Goal: Information Seeking & Learning: Check status

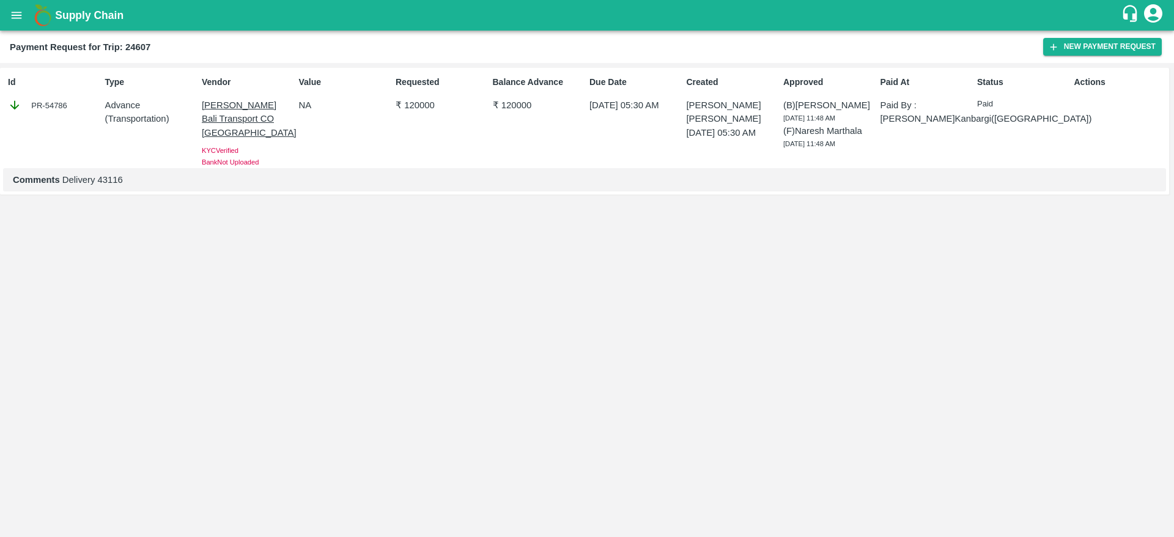
drag, startPoint x: 0, startPoint y: 0, endPoint x: 37, endPoint y: 17, distance: 40.8
click at [37, 17] on img at bounding box center [43, 15] width 24 height 24
click at [25, 17] on button "open drawer" at bounding box center [16, 15] width 28 height 28
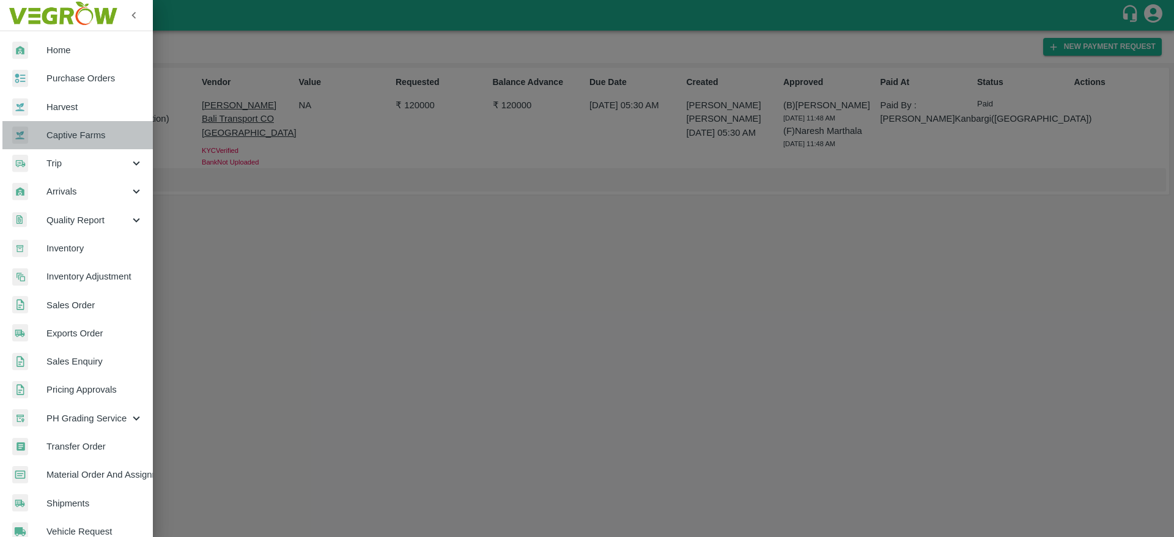
click at [85, 138] on span "Captive Farms" at bounding box center [94, 134] width 97 height 13
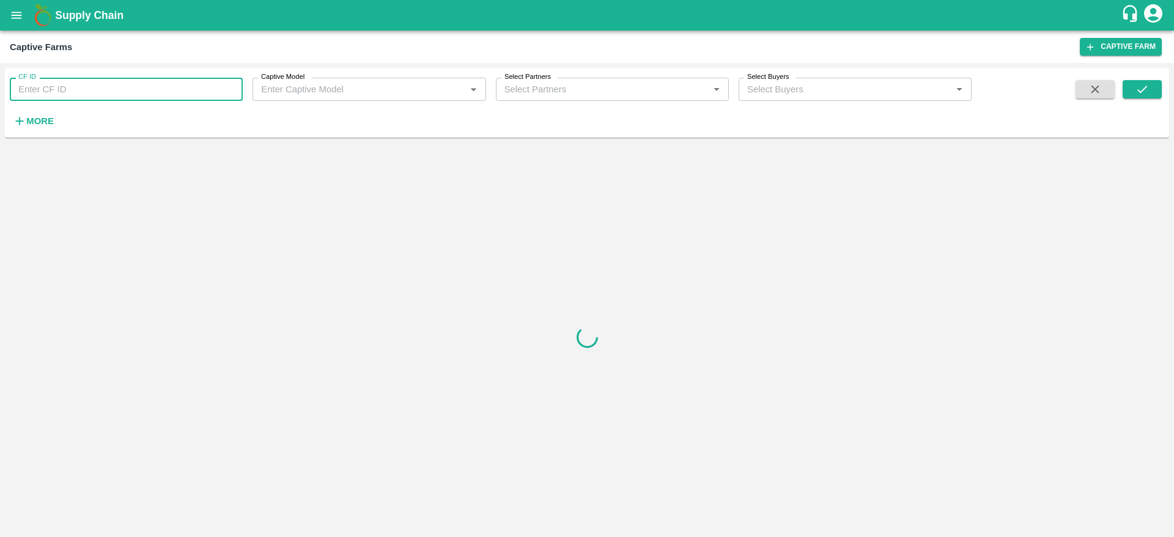
click at [86, 94] on input "CF ID" at bounding box center [126, 89] width 233 height 23
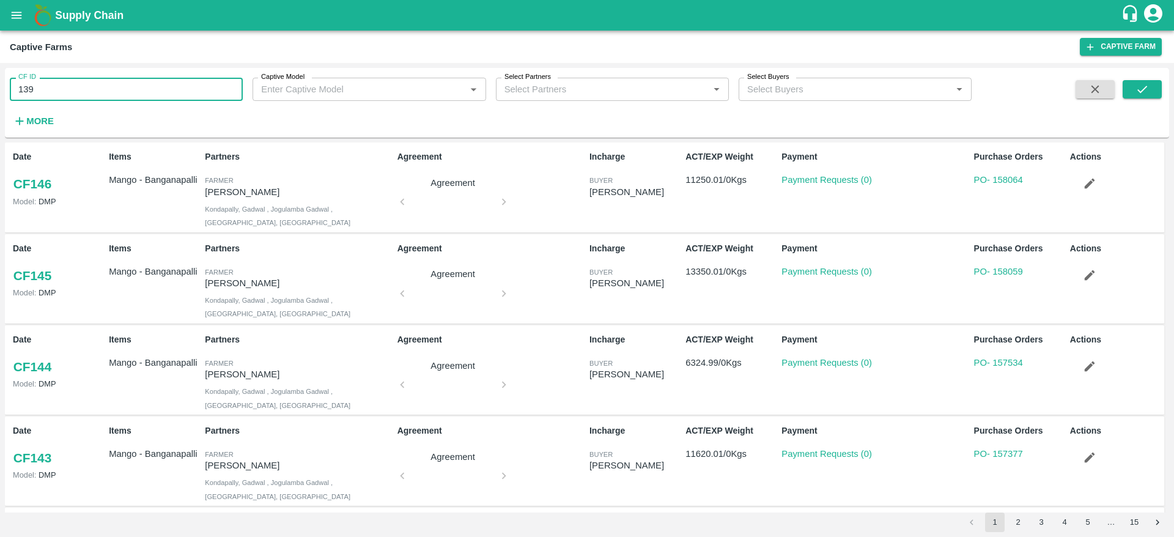
type input "139"
click at [1118, 99] on span at bounding box center [1095, 105] width 49 height 50
click at [1147, 92] on icon "submit" at bounding box center [1141, 89] width 13 height 13
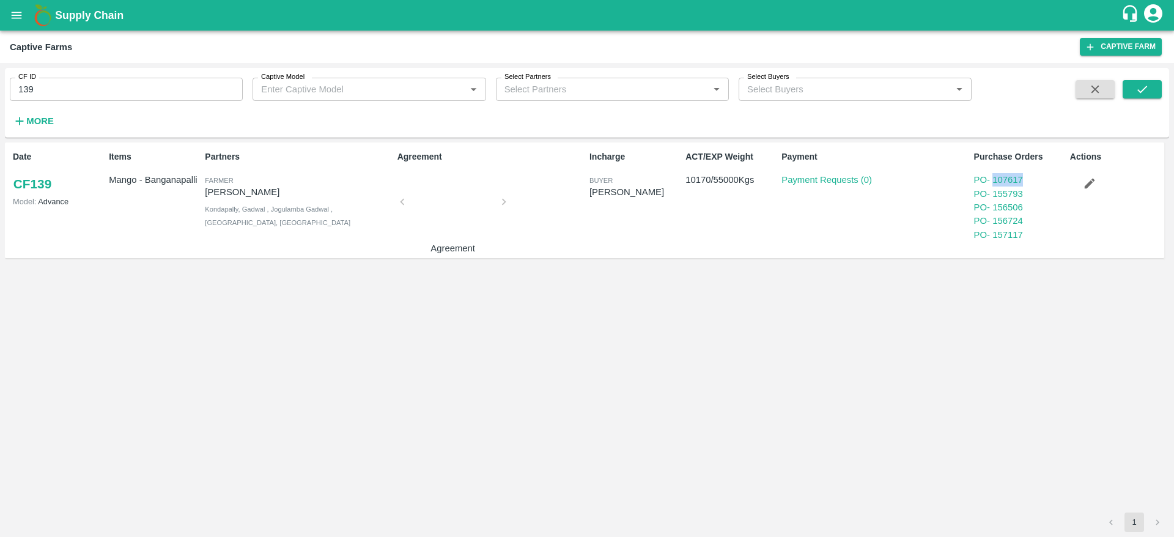
copy link "107617"
drag, startPoint x: 1032, startPoint y: 185, endPoint x: 995, endPoint y: 185, distance: 37.3
click at [995, 185] on div "PO - 107617" at bounding box center [1019, 179] width 91 height 13
copy div "PO - 107617 PO - 155793 PO - 156506 PO - 156724 PO - 157117"
drag, startPoint x: 1043, startPoint y: 238, endPoint x: 972, endPoint y: 181, distance: 90.9
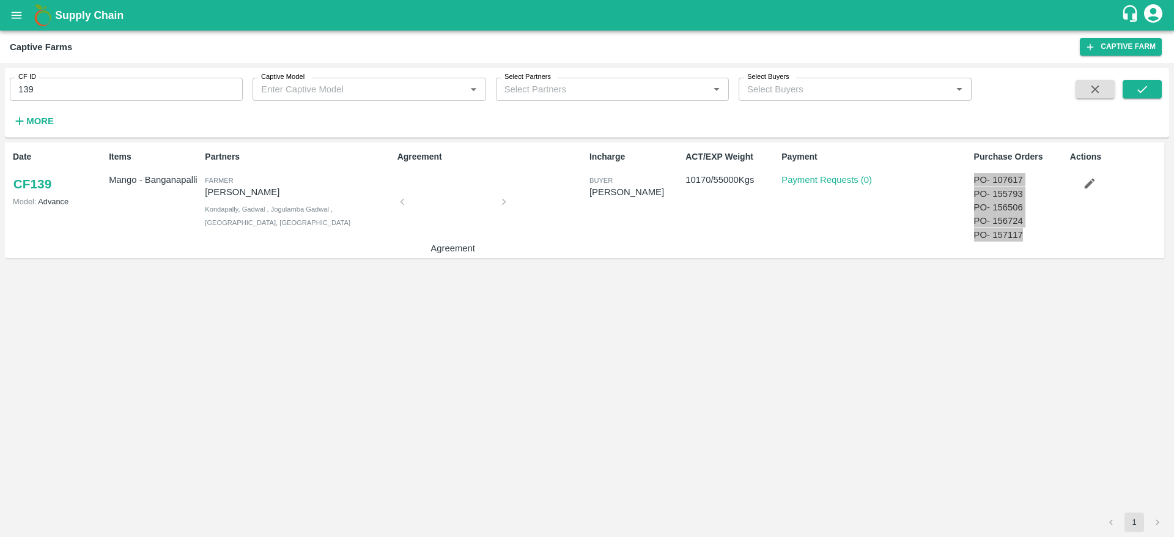
click at [972, 181] on div "Purchase Orders PO - 107617 PO - 155793 PO - 156506 PO - 156724 PO - 157117" at bounding box center [1017, 200] width 96 height 109
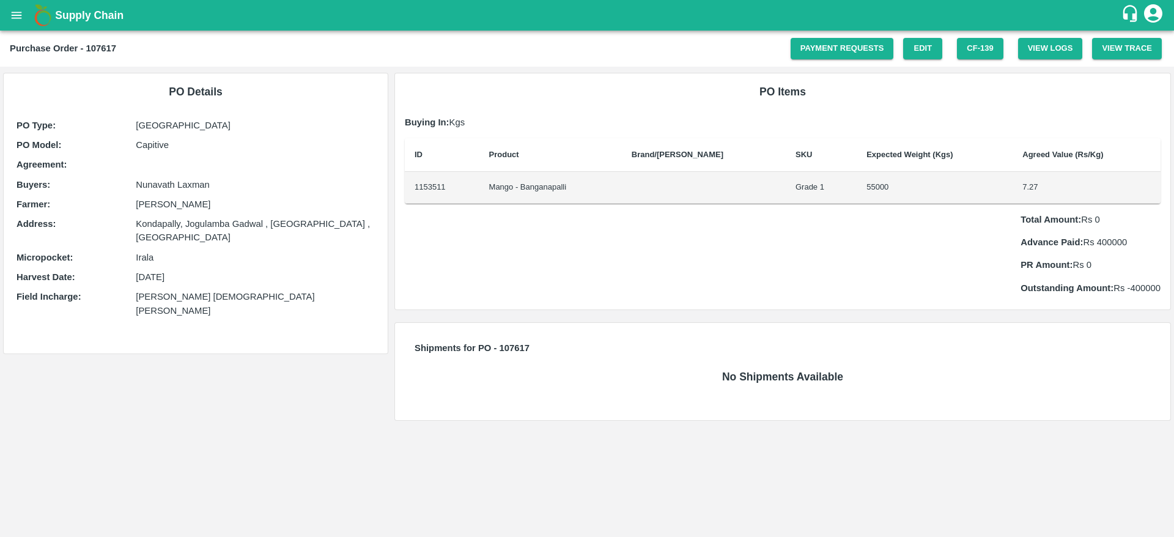
click at [21, 12] on icon "open drawer" at bounding box center [17, 15] width 10 height 7
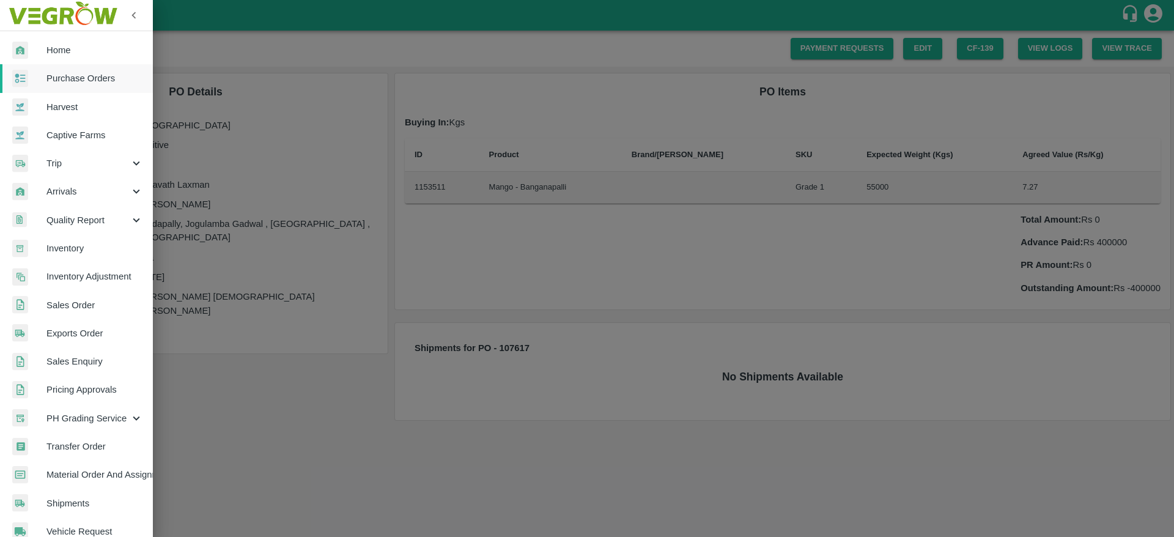
click at [54, 87] on link "Purchase Orders" at bounding box center [76, 78] width 153 height 28
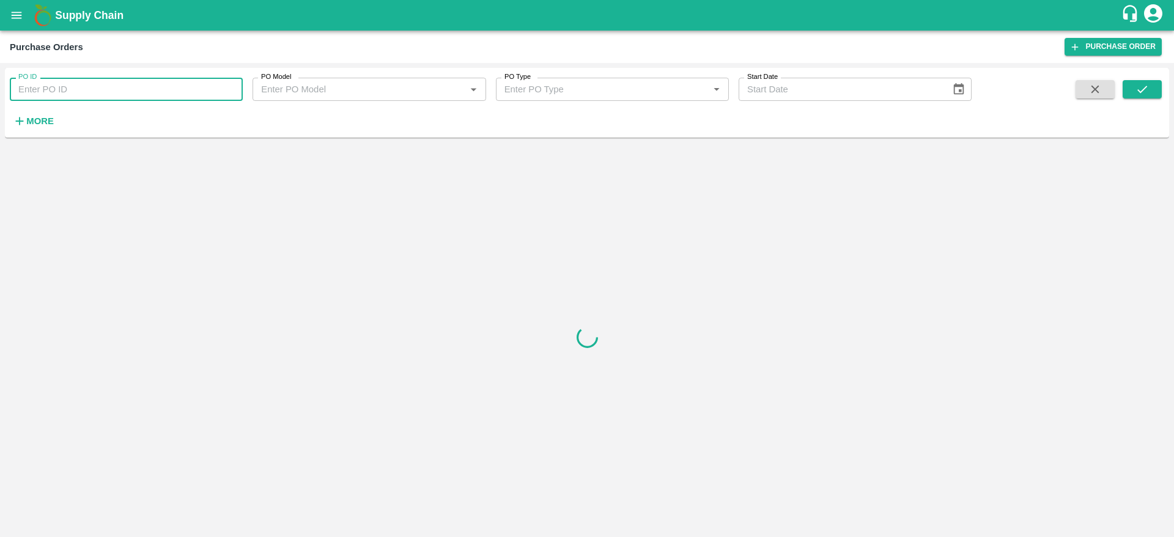
click at [141, 86] on input "PO ID" at bounding box center [126, 89] width 233 height 23
paste input "107617"
click at [1141, 87] on icon "submit" at bounding box center [1141, 89] width 13 height 13
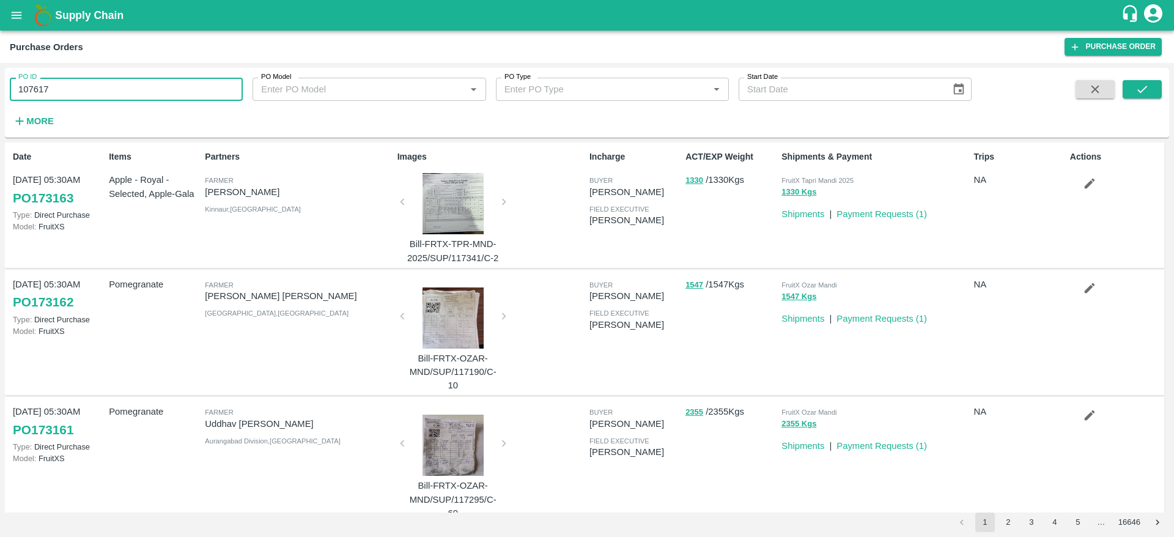
click at [93, 88] on input "107617" at bounding box center [126, 89] width 233 height 23
click at [1144, 92] on icon "submit" at bounding box center [1141, 89] width 13 height 13
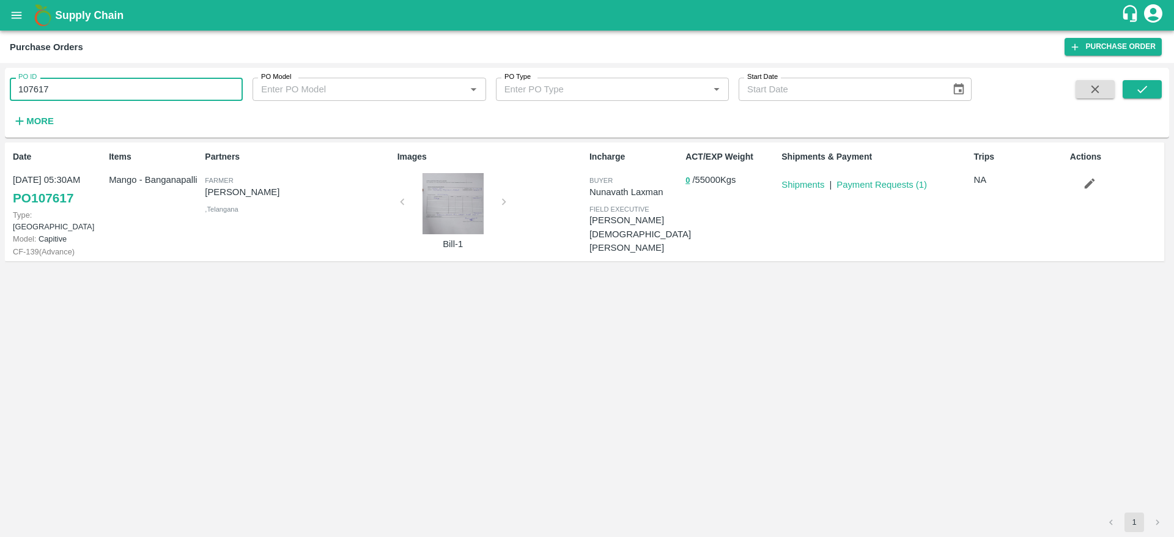
click at [182, 90] on input "107617" at bounding box center [126, 89] width 233 height 23
click at [142, 89] on input "107617" at bounding box center [126, 89] width 233 height 23
paste input "text"
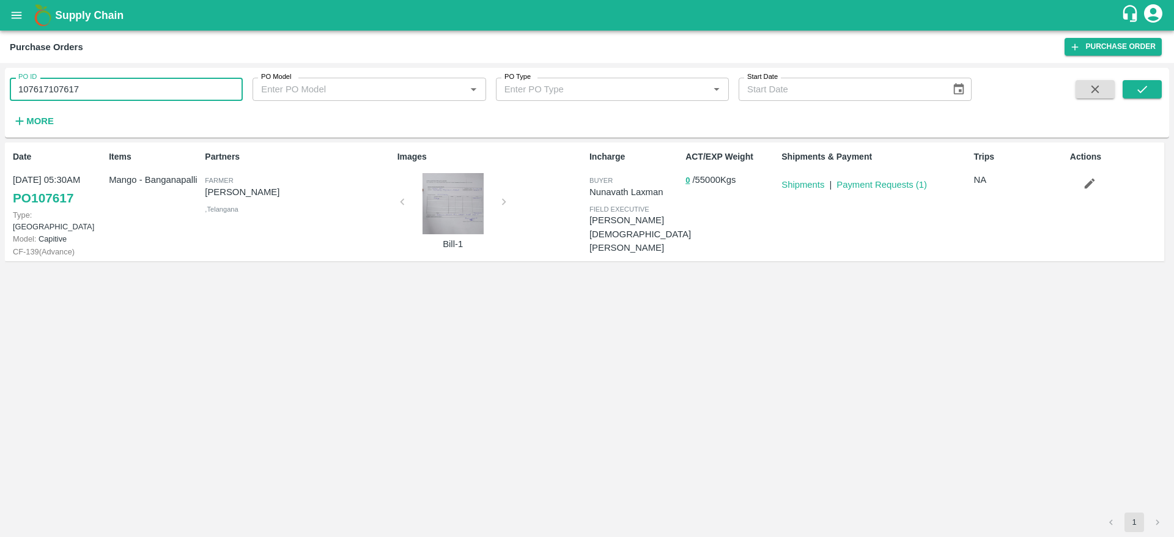
type input "107617"
click at [1143, 90] on icon "submit" at bounding box center [1142, 89] width 10 height 7
click at [911, 186] on link "Payment Requests ( 1 )" at bounding box center [881, 185] width 90 height 10
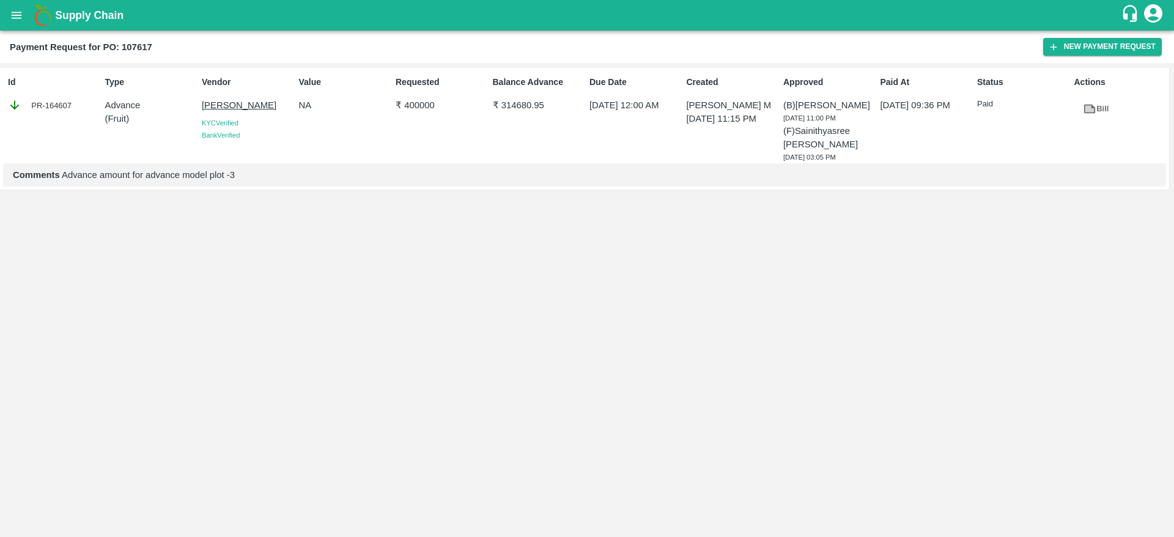
click at [415, 111] on p "₹ 400000" at bounding box center [442, 104] width 92 height 13
copy p "400000"
click at [538, 109] on p "₹ 314680.95" at bounding box center [539, 104] width 92 height 13
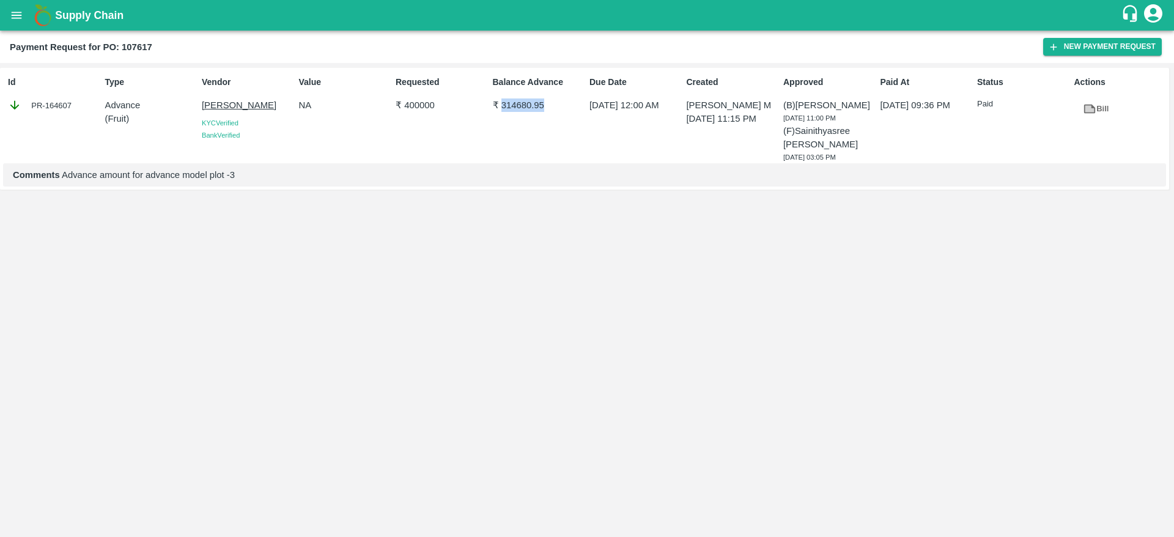
copy p "314680.95"
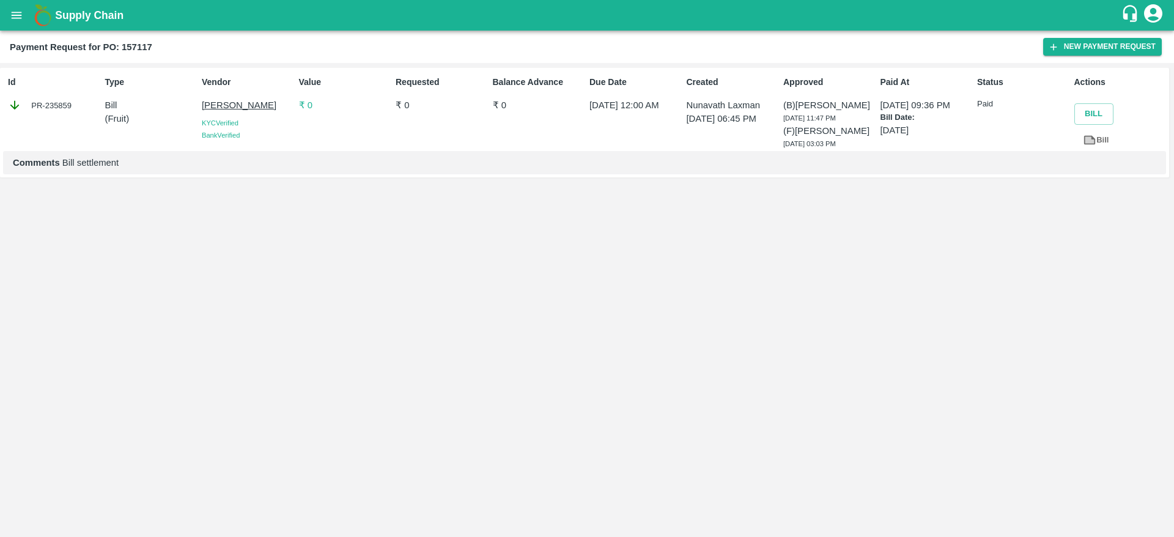
click at [230, 111] on p "[PERSON_NAME]" at bounding box center [248, 104] width 92 height 13
